Goal: Information Seeking & Learning: Learn about a topic

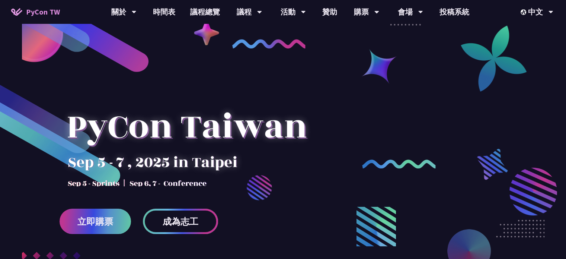
scroll to position [223, 0]
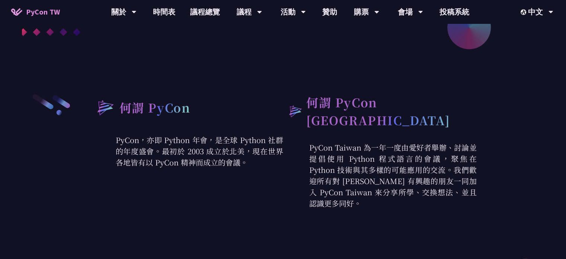
click at [151, 138] on p "PyCon，亦即 Python 年會，是全球 Python 社群的年度盛會。最初於 2003 成立於北美，現在世界各地皆有以 PyCon 精神而成立的會議。" at bounding box center [187, 150] width 194 height 33
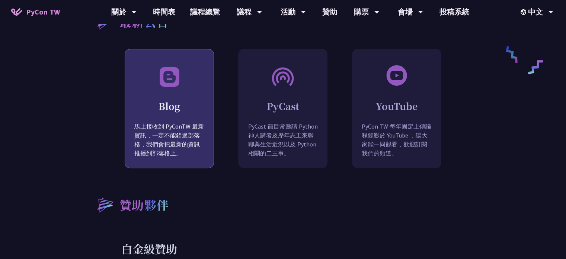
scroll to position [744, 0]
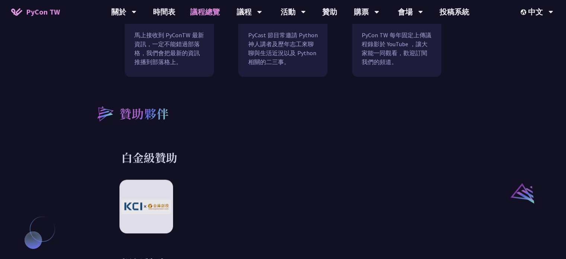
click at [199, 15] on link "議程總覽" at bounding box center [205, 12] width 45 height 24
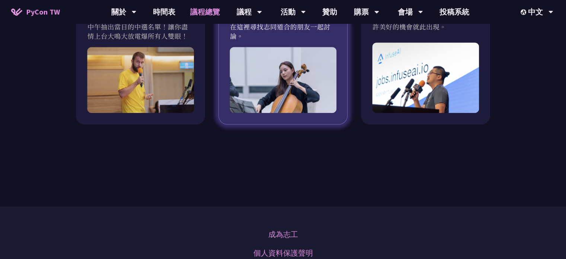
scroll to position [744, 0]
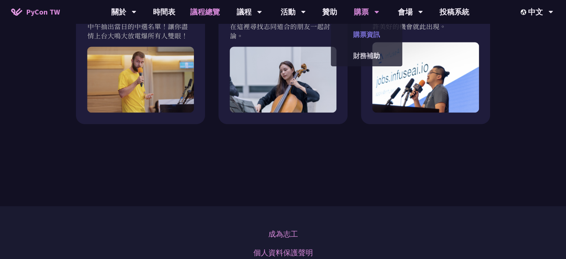
click at [360, 34] on link "購票資訊" at bounding box center [366, 34] width 71 height 17
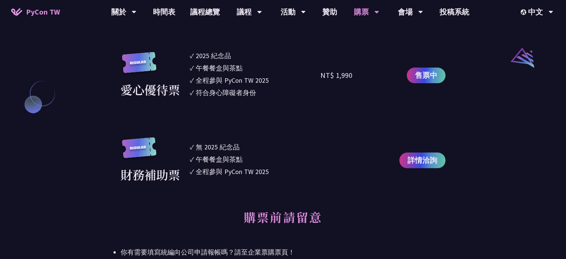
scroll to position [819, 0]
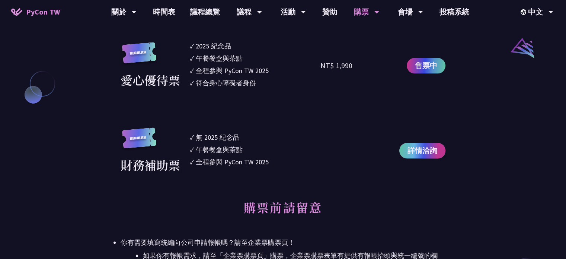
click at [415, 150] on span "詳情洽詢" at bounding box center [423, 150] width 30 height 11
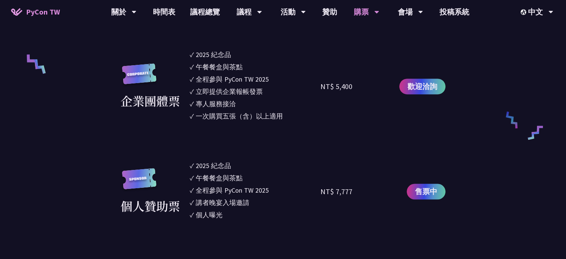
scroll to position [484, 0]
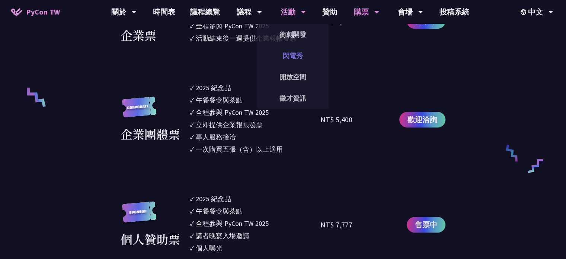
click at [298, 52] on link "閃電秀" at bounding box center [292, 55] width 71 height 17
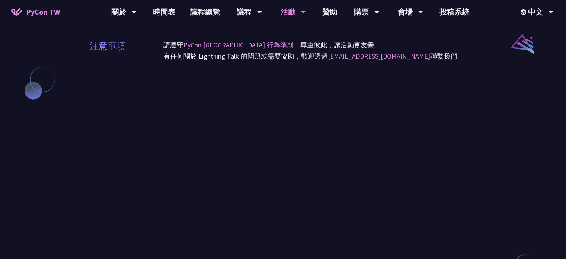
scroll to position [633, 0]
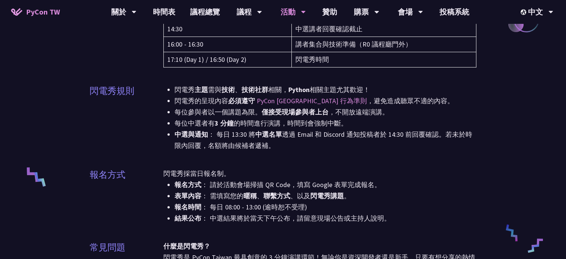
drag, startPoint x: 68, startPoint y: 83, endPoint x: 100, endPoint y: 28, distance: 63.5
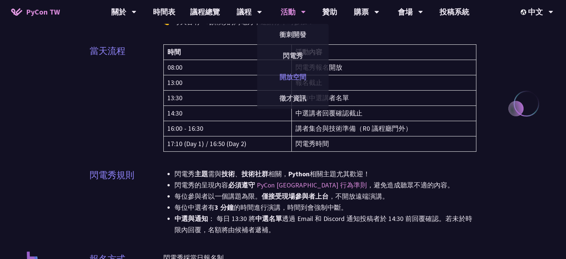
click at [296, 77] on link "開放空間" at bounding box center [292, 76] width 71 height 17
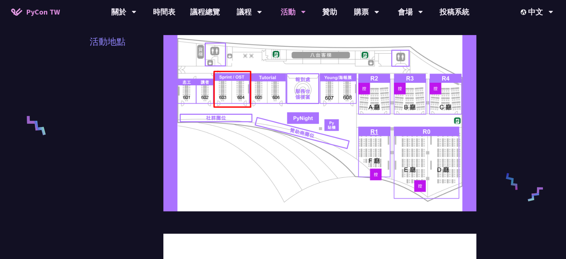
scroll to position [261, 0]
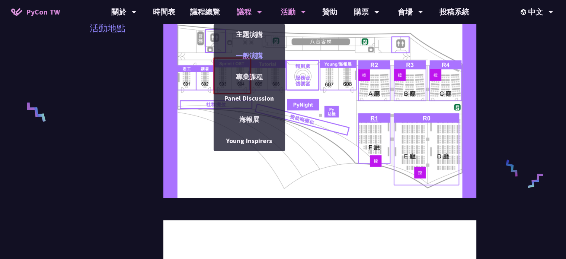
click at [247, 52] on link "一般演講" at bounding box center [249, 55] width 71 height 17
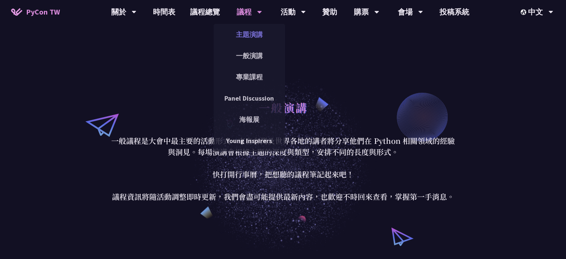
click at [248, 34] on link "主題演講" at bounding box center [249, 34] width 71 height 17
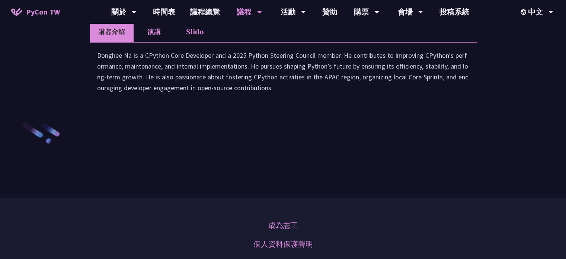
scroll to position [1079, 0]
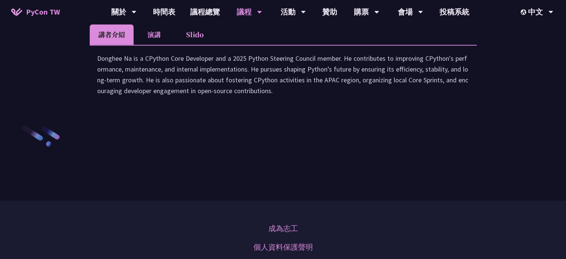
click at [159, 45] on li "演講" at bounding box center [154, 34] width 41 height 20
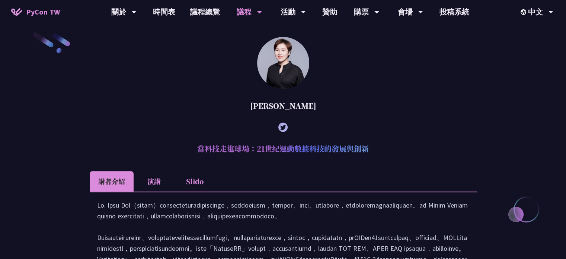
scroll to position [0, 0]
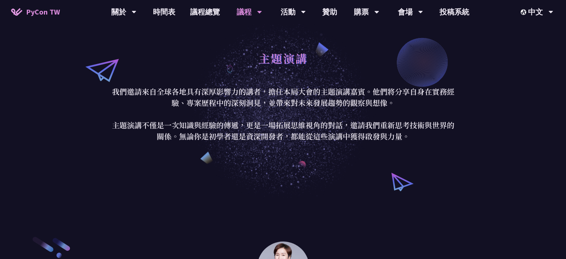
drag, startPoint x: 221, startPoint y: 114, endPoint x: 190, endPoint y: 78, distance: 47.4
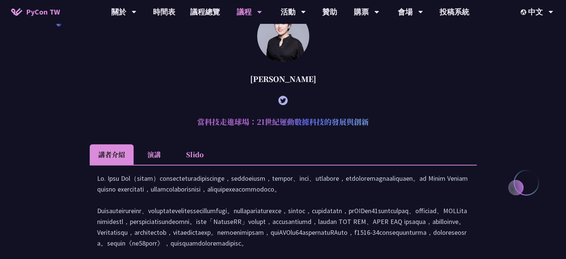
scroll to position [298, 0]
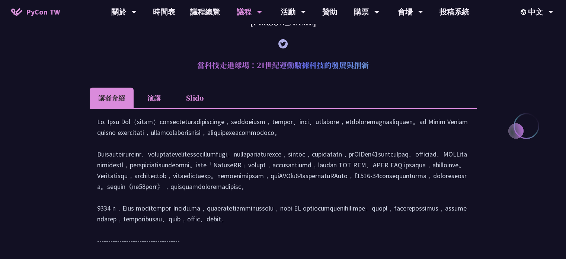
click at [149, 87] on Lin "林滿新 當科技走進球場：21世紀運動數據科技的發展與創新 講者介紹 演講 Slido" at bounding box center [283, 122] width 387 height 339
click at [153, 98] on li "演講" at bounding box center [154, 97] width 41 height 20
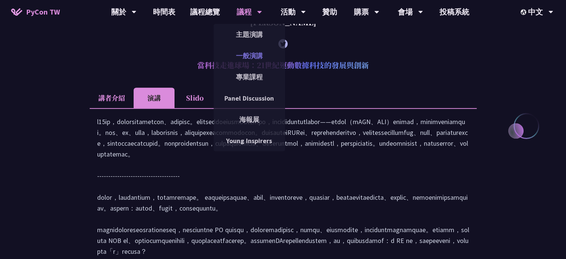
click at [249, 55] on link "一般演講" at bounding box center [249, 55] width 71 height 17
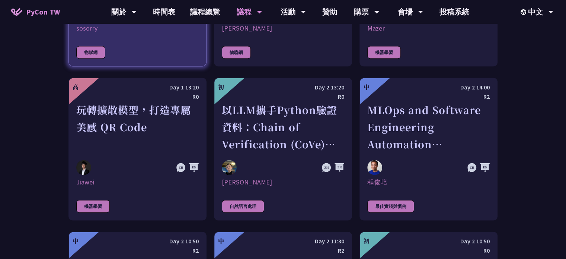
scroll to position [1786, 0]
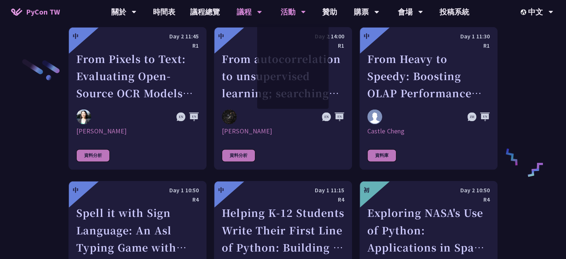
drag, startPoint x: 302, startPoint y: 159, endPoint x: 282, endPoint y: 13, distance: 147.6
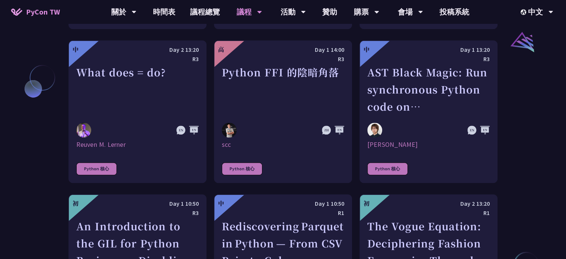
drag, startPoint x: 508, startPoint y: 157, endPoint x: 508, endPoint y: 47, distance: 109.4
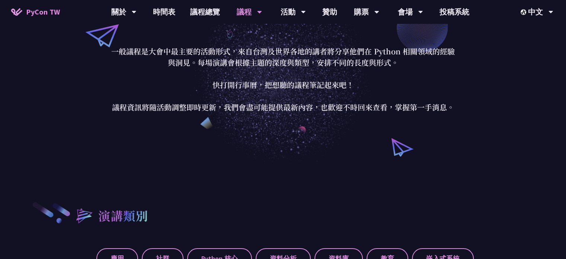
drag, startPoint x: 505, startPoint y: 141, endPoint x: 495, endPoint y: 78, distance: 63.6
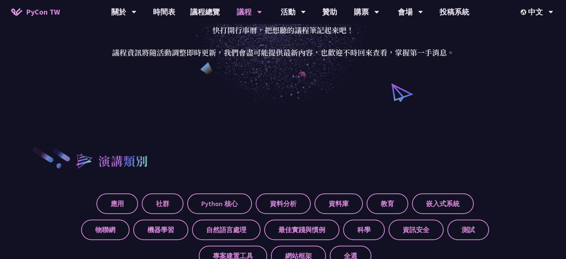
scroll to position [270, 0]
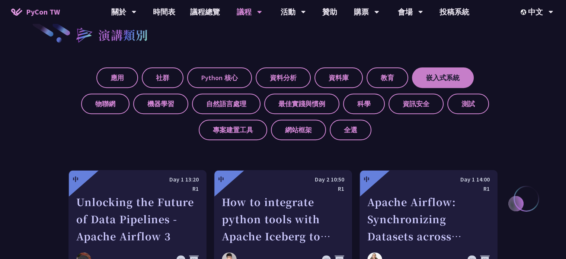
click at [444, 83] on label "嵌入式系統" at bounding box center [443, 77] width 62 height 20
click at [0, 0] on input "嵌入式系統" at bounding box center [0, 0] width 0 height 0
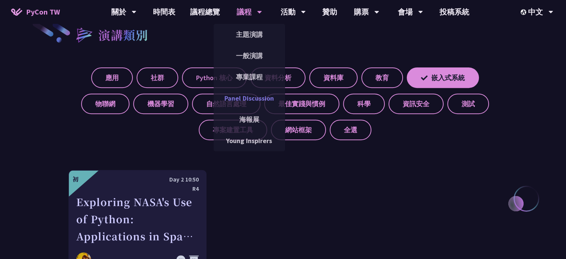
click at [249, 103] on link "Panel Discussion" at bounding box center [249, 97] width 71 height 17
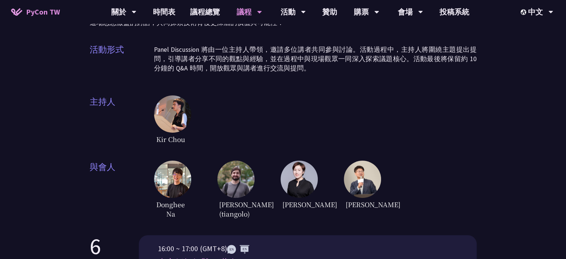
scroll to position [149, 0]
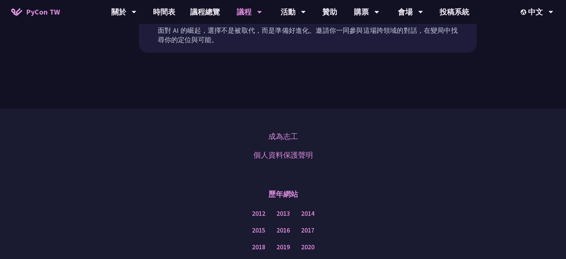
drag, startPoint x: 365, startPoint y: 138, endPoint x: 332, endPoint y: 64, distance: 81.1
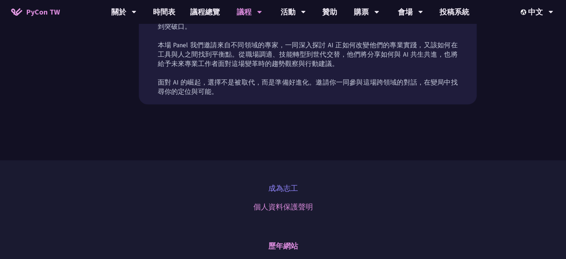
click at [285, 184] on link "成為志工" at bounding box center [283, 187] width 30 height 11
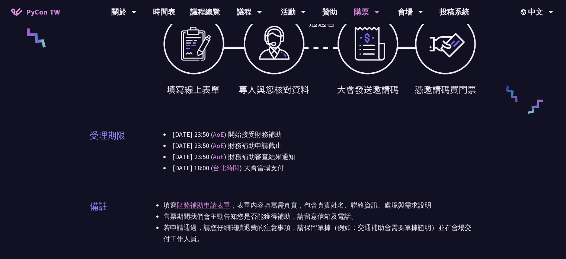
scroll to position [335, 0]
drag, startPoint x: 222, startPoint y: 132, endPoint x: 237, endPoint y: 132, distance: 14.9
click at [240, 134] on li "[DATE] 23:50 ( AoE ) 開始接受財務補助" at bounding box center [319, 133] width 313 height 11
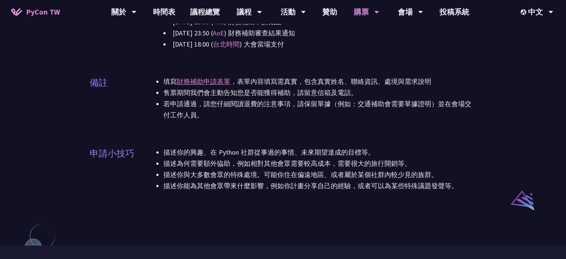
scroll to position [484, 0]
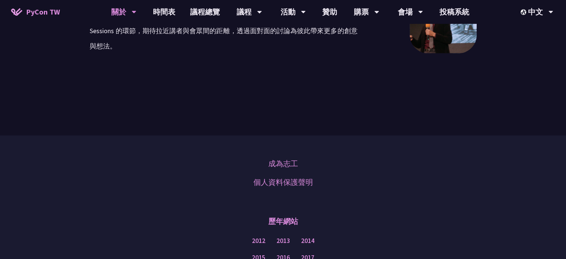
scroll to position [1481, 0]
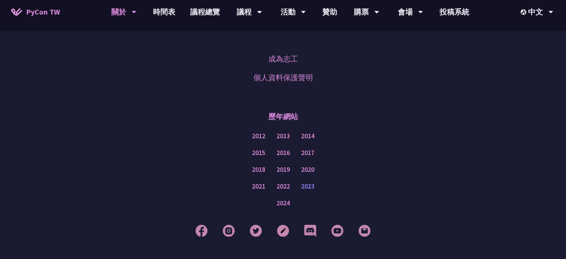
click at [301, 182] on link "2023" at bounding box center [307, 186] width 13 height 9
